Goal: Task Accomplishment & Management: Use online tool/utility

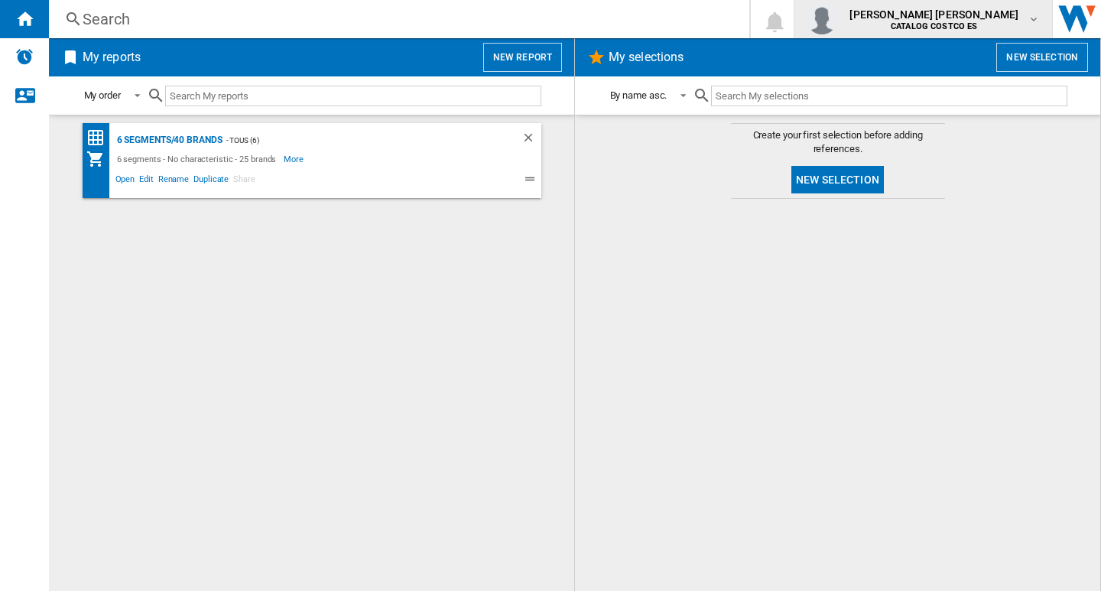
click at [1030, 13] on md-icon "button" at bounding box center [1033, 19] width 12 height 12
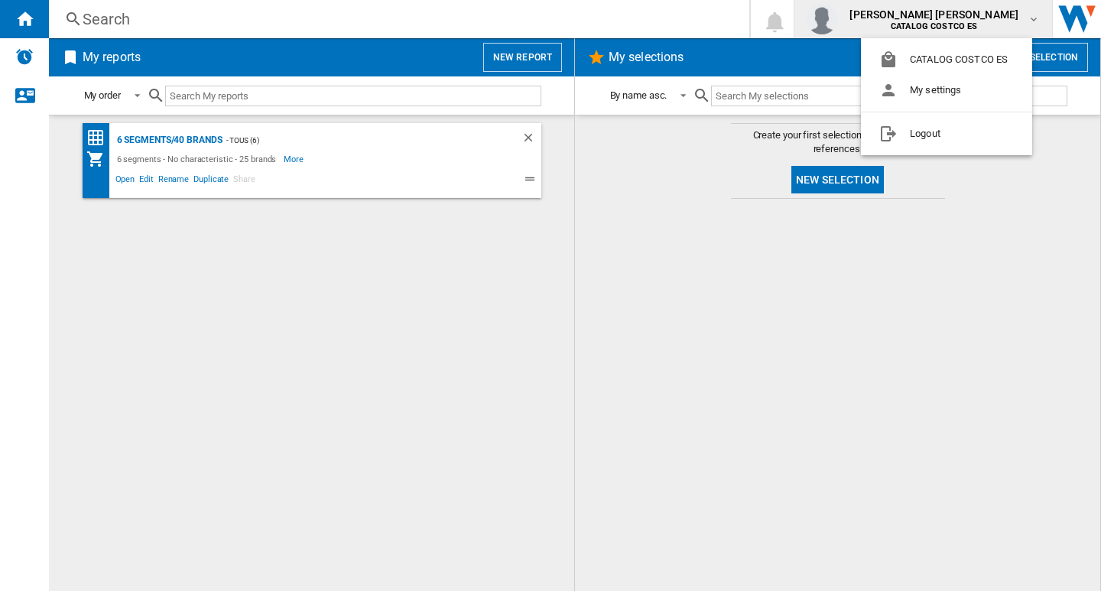
click at [514, 58] on md-backdrop at bounding box center [550, 295] width 1101 height 591
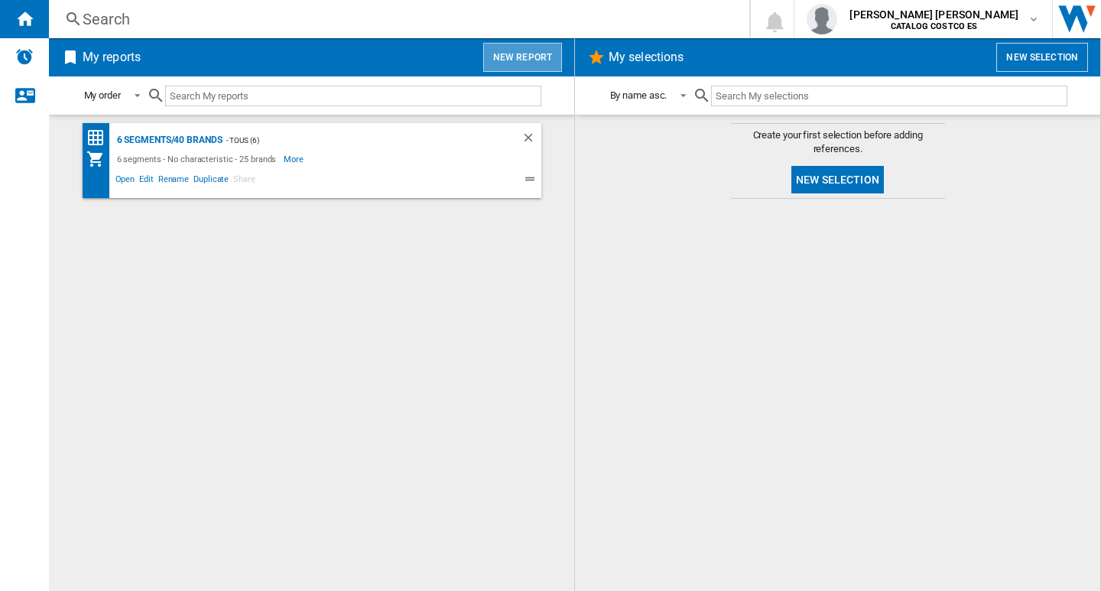
click at [533, 62] on button "New report" at bounding box center [522, 57] width 79 height 29
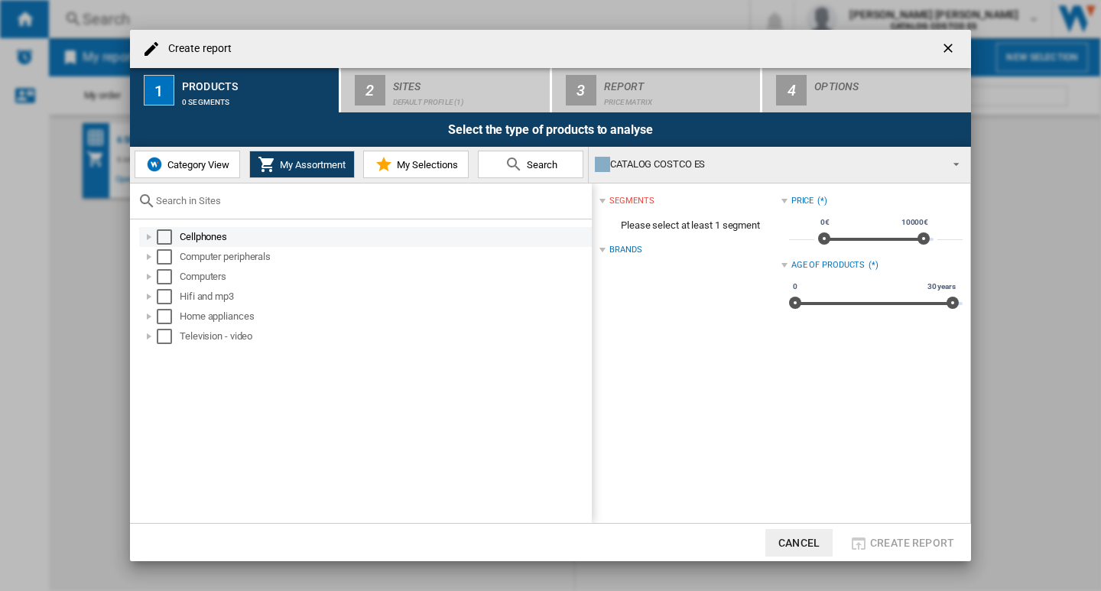
click at [166, 236] on div "Select" at bounding box center [164, 236] width 15 height 15
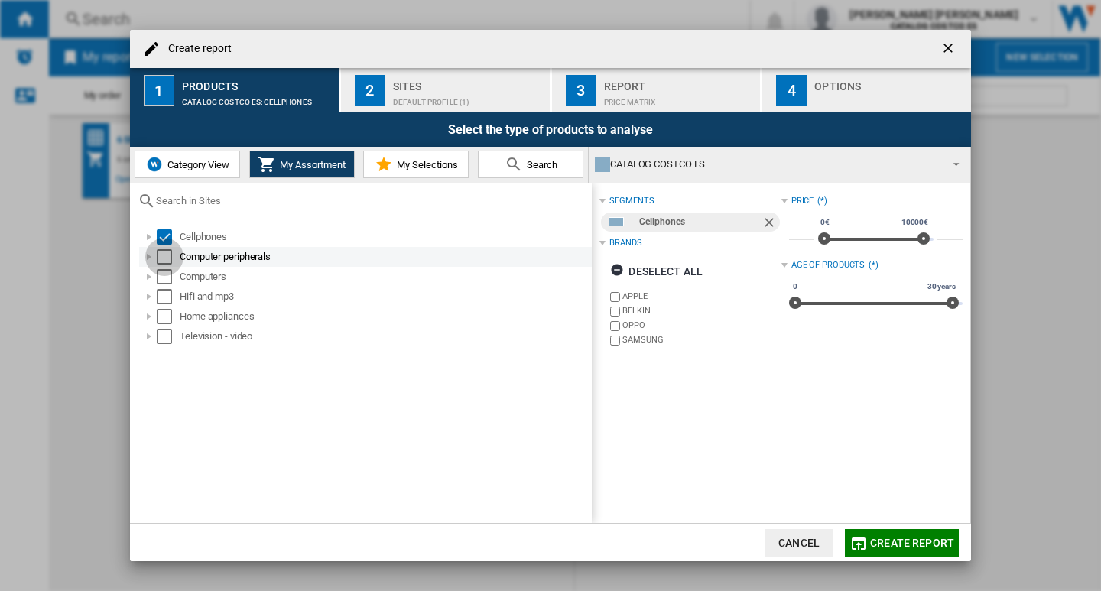
click at [165, 254] on div "Select" at bounding box center [164, 256] width 15 height 15
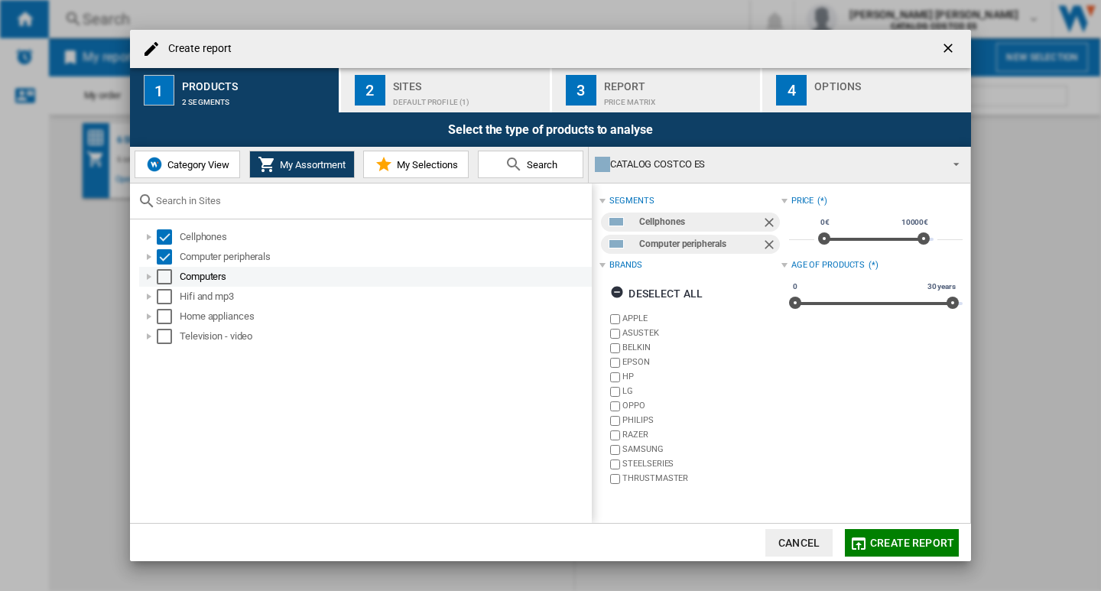
click at [168, 279] on div "Select" at bounding box center [164, 276] width 15 height 15
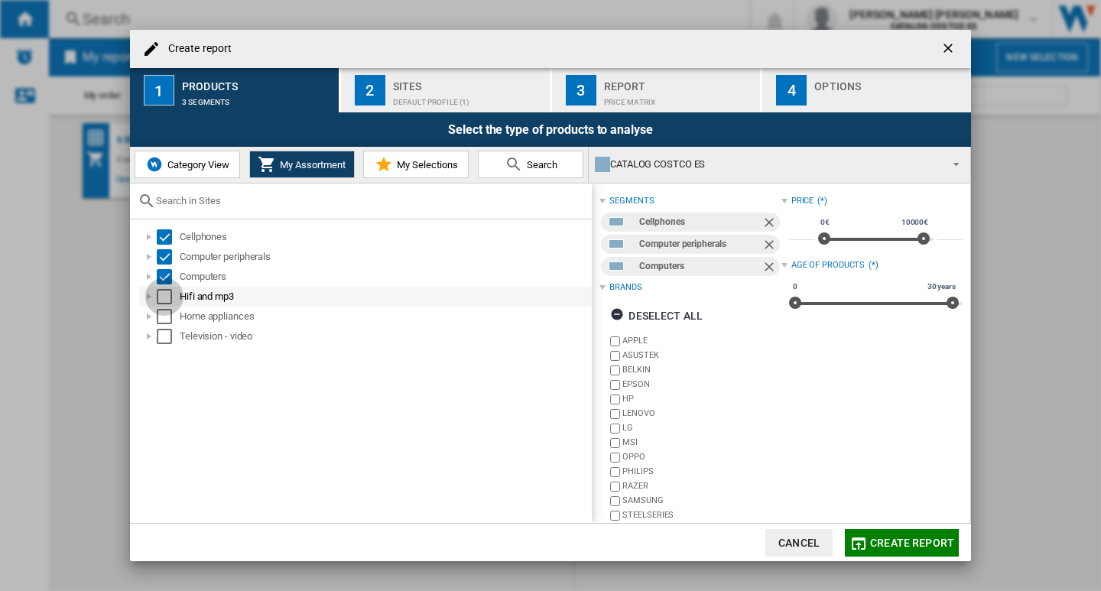
click at [160, 298] on div "Select" at bounding box center [164, 296] width 15 height 15
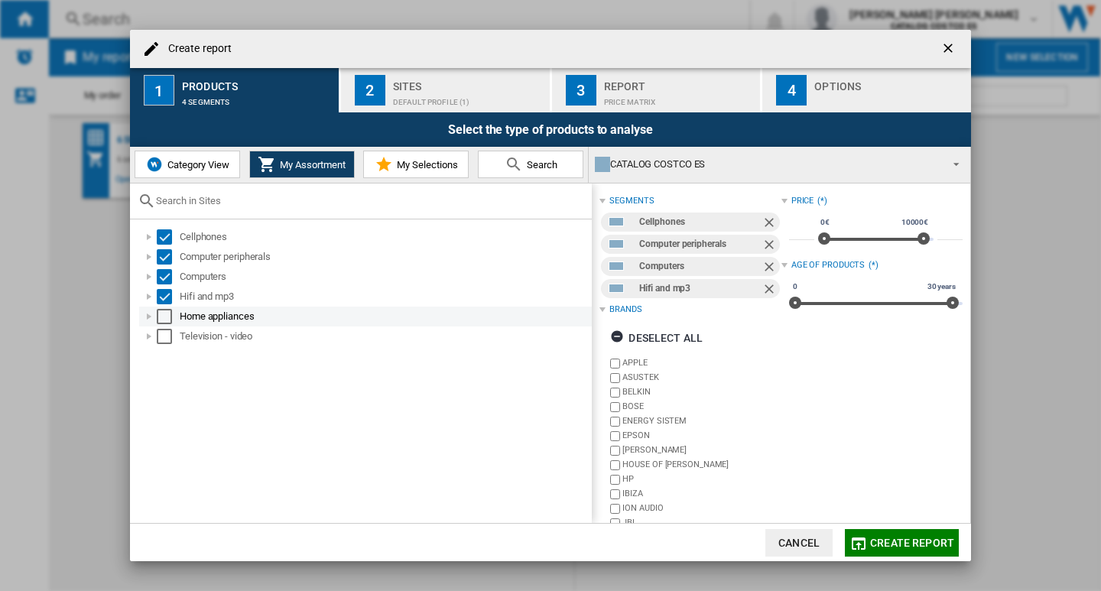
click at [160, 315] on div "Select" at bounding box center [164, 316] width 15 height 15
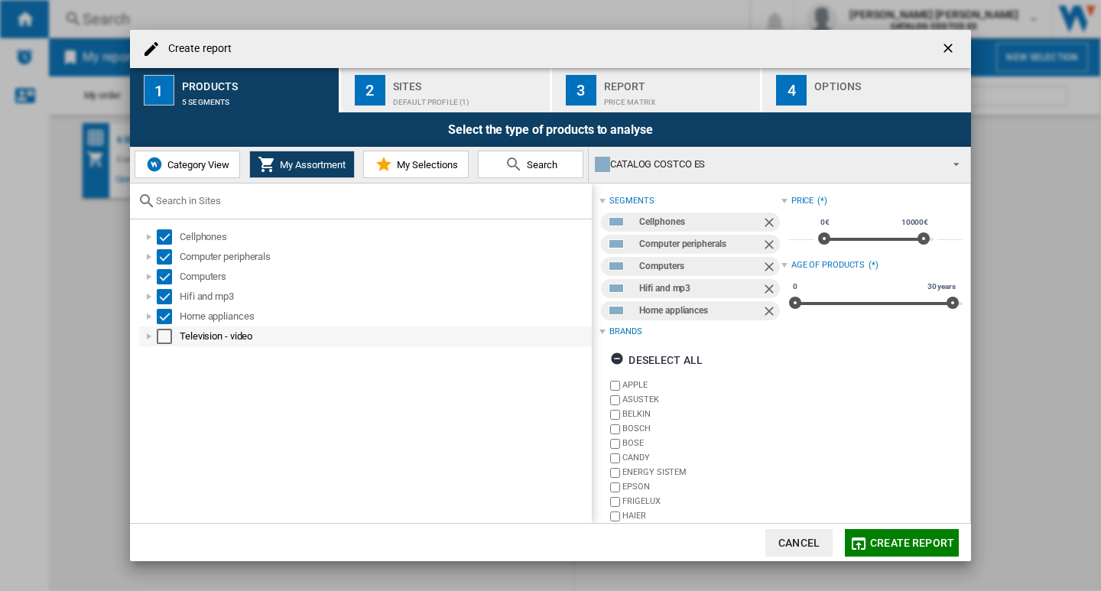
click at [161, 340] on div "Select" at bounding box center [164, 336] width 15 height 15
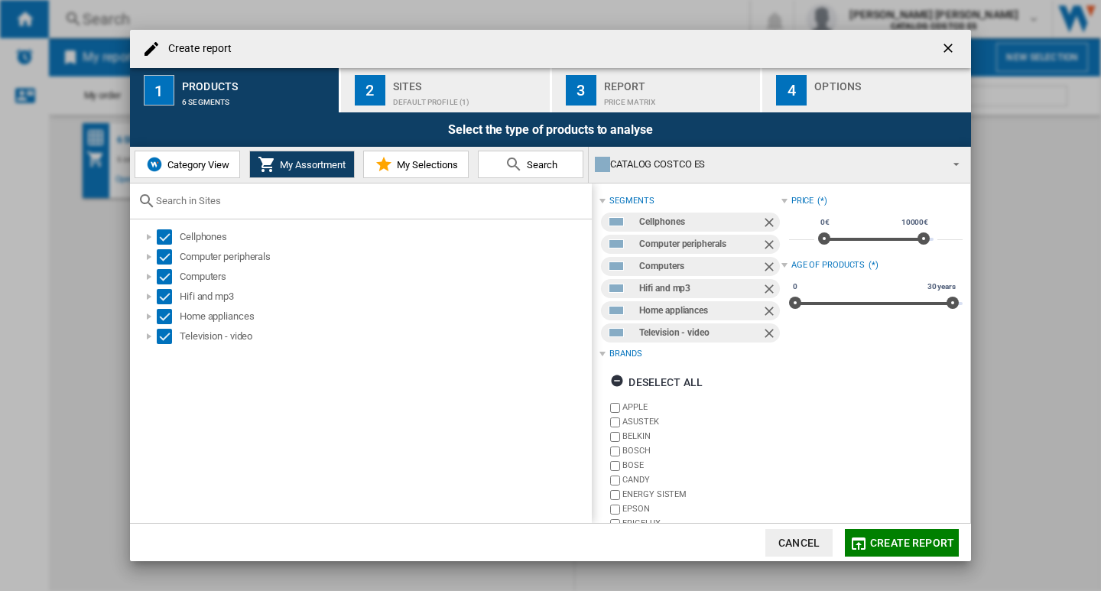
click at [403, 84] on div "Sites" at bounding box center [468, 82] width 151 height 16
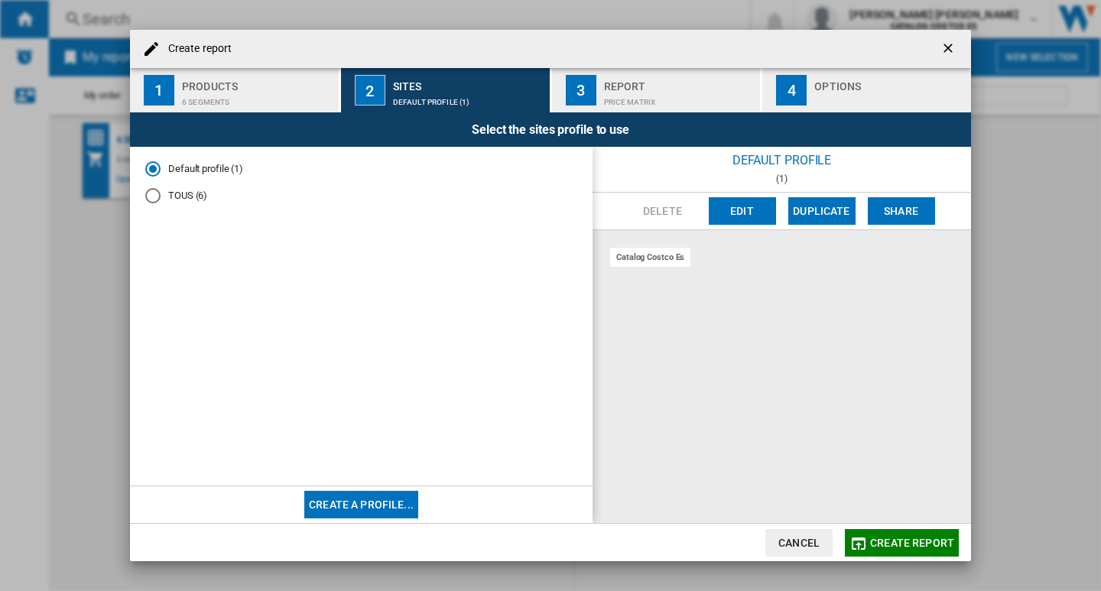
click at [152, 186] on md-radio-group "Default profile (1) TOUS (6)" at bounding box center [361, 188] width 432 height 53
click at [154, 199] on div "TOUS (6)" at bounding box center [152, 195] width 15 height 15
click at [640, 82] on div "Report" at bounding box center [679, 82] width 151 height 16
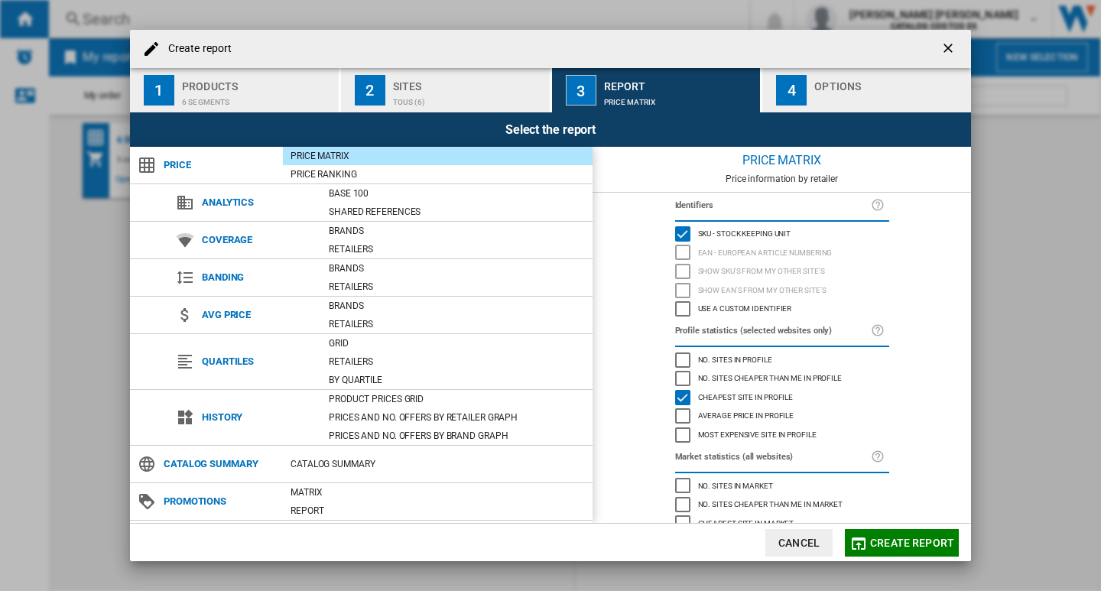
click at [872, 89] on div "Options" at bounding box center [889, 82] width 151 height 16
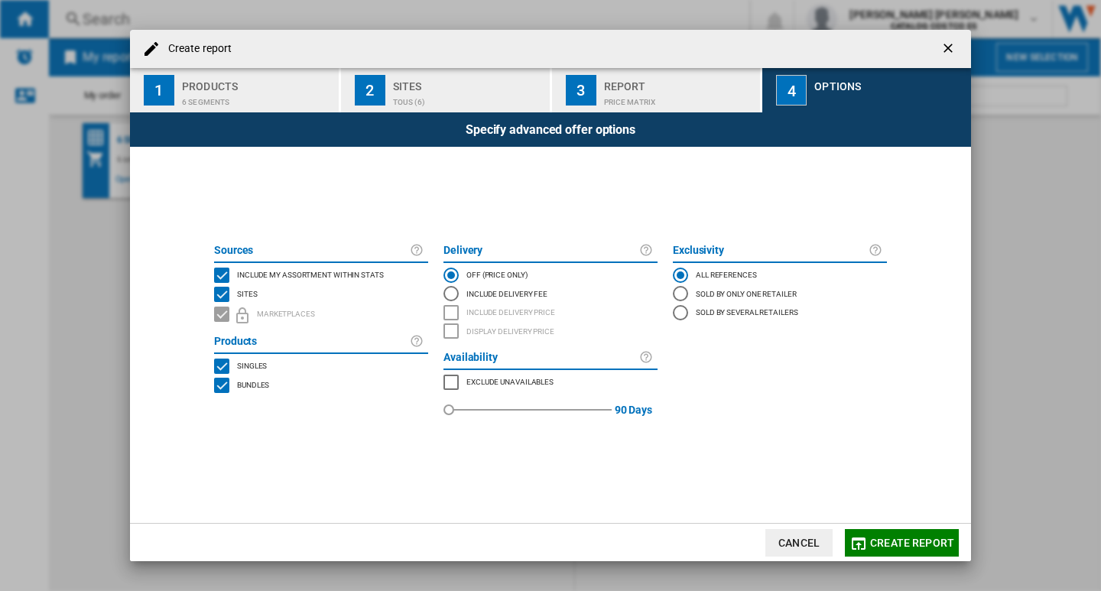
click at [895, 547] on span "Create report" at bounding box center [912, 543] width 84 height 12
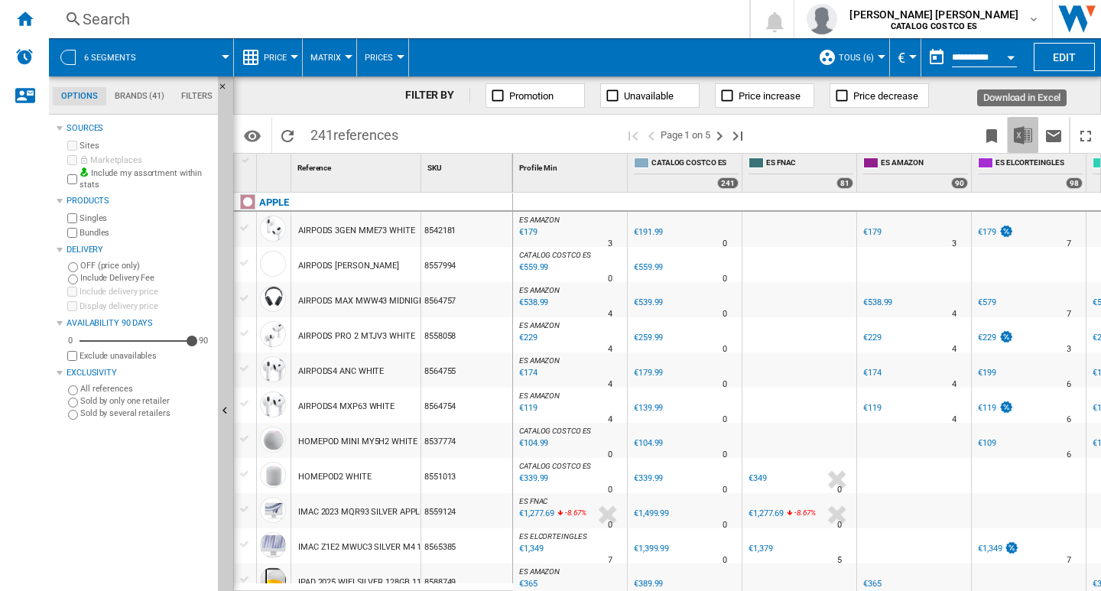
click at [1027, 141] on img "Download in Excel" at bounding box center [1023, 135] width 18 height 18
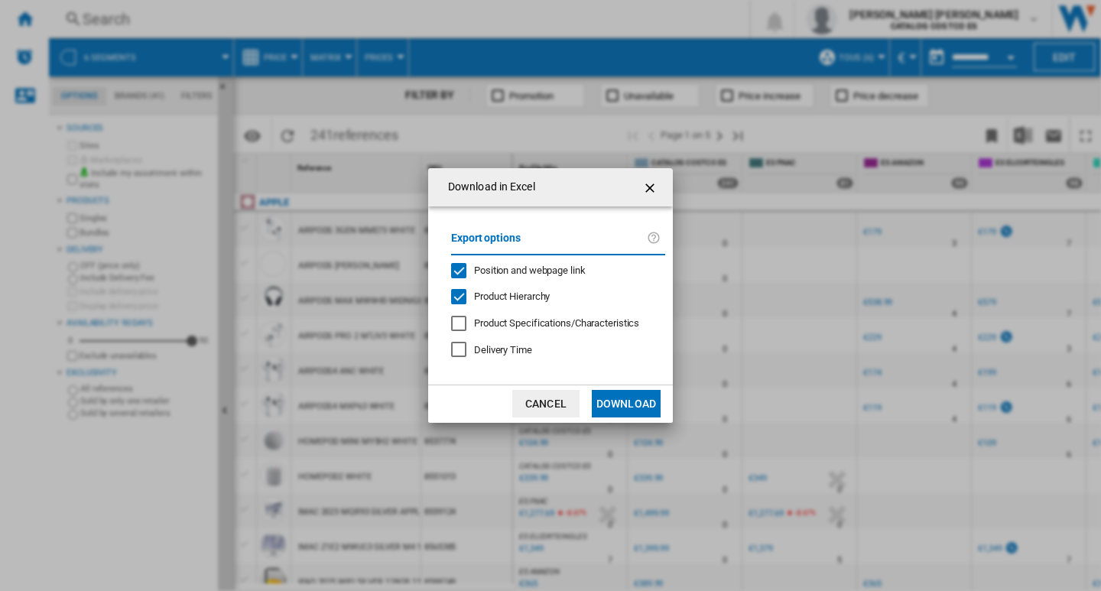
click at [622, 401] on button "Download" at bounding box center [626, 404] width 69 height 28
